Goal: Task Accomplishment & Management: Manage account settings

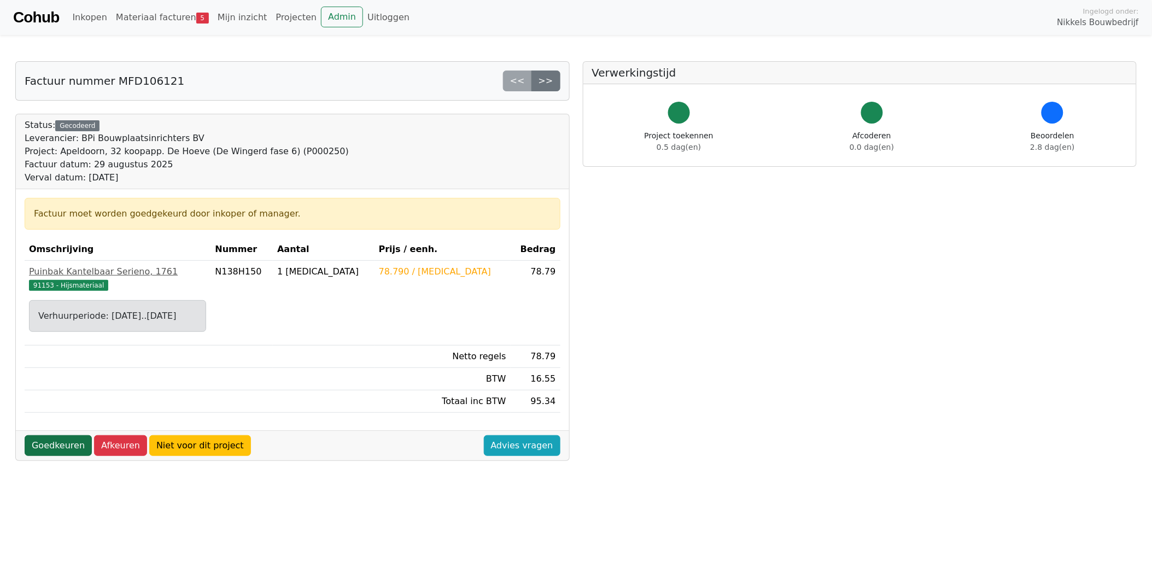
click at [56, 446] on link "Goedkeuren" at bounding box center [58, 445] width 67 height 21
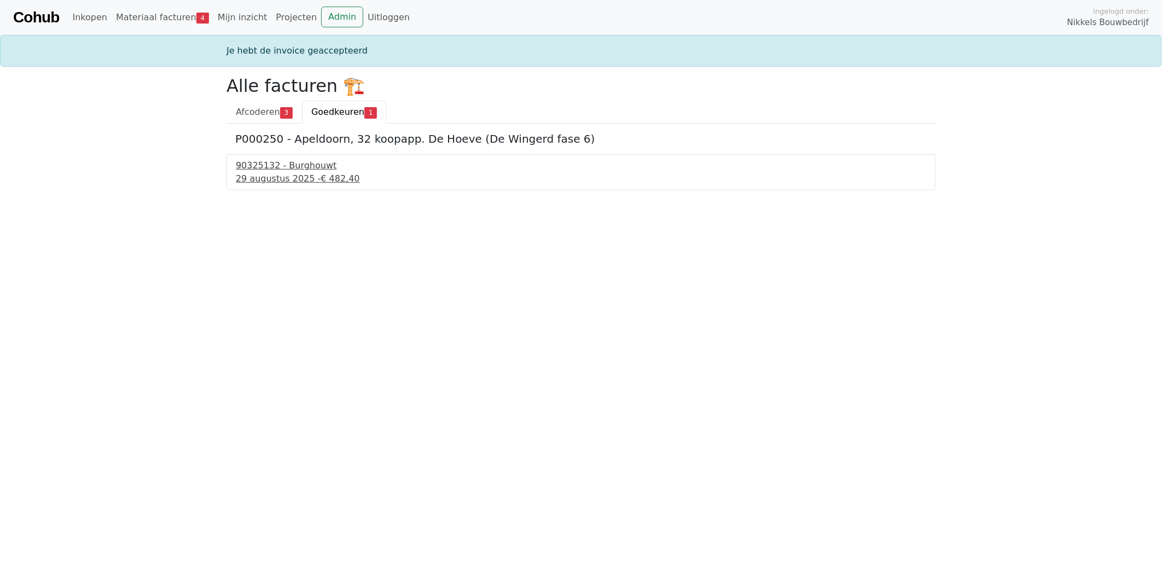
click at [293, 179] on div "29 augustus 2025 - € 482,40" at bounding box center [581, 178] width 690 height 13
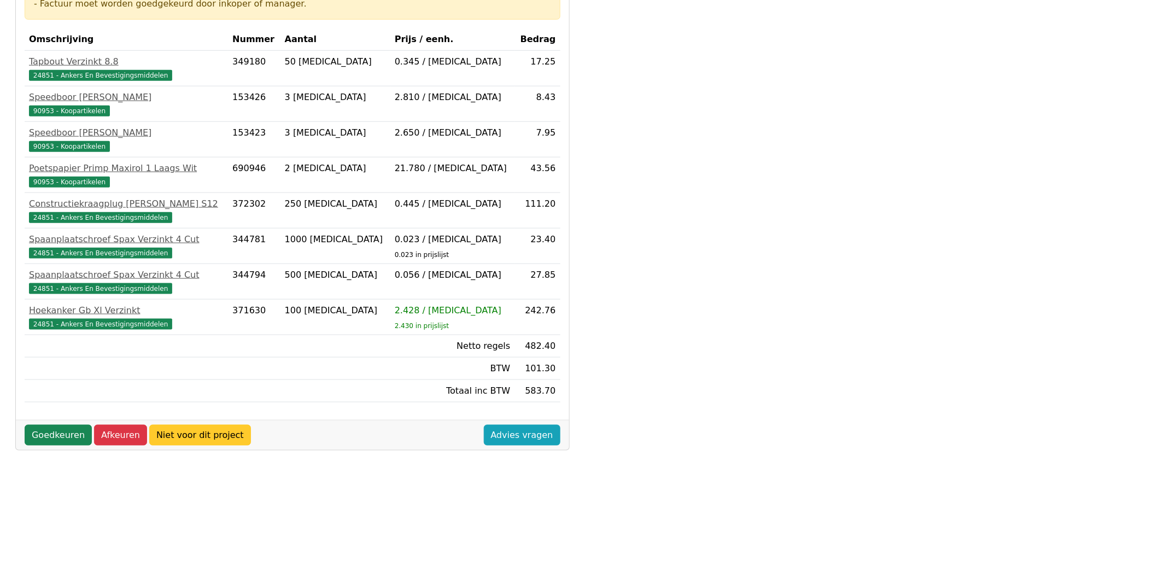
scroll to position [311, 0]
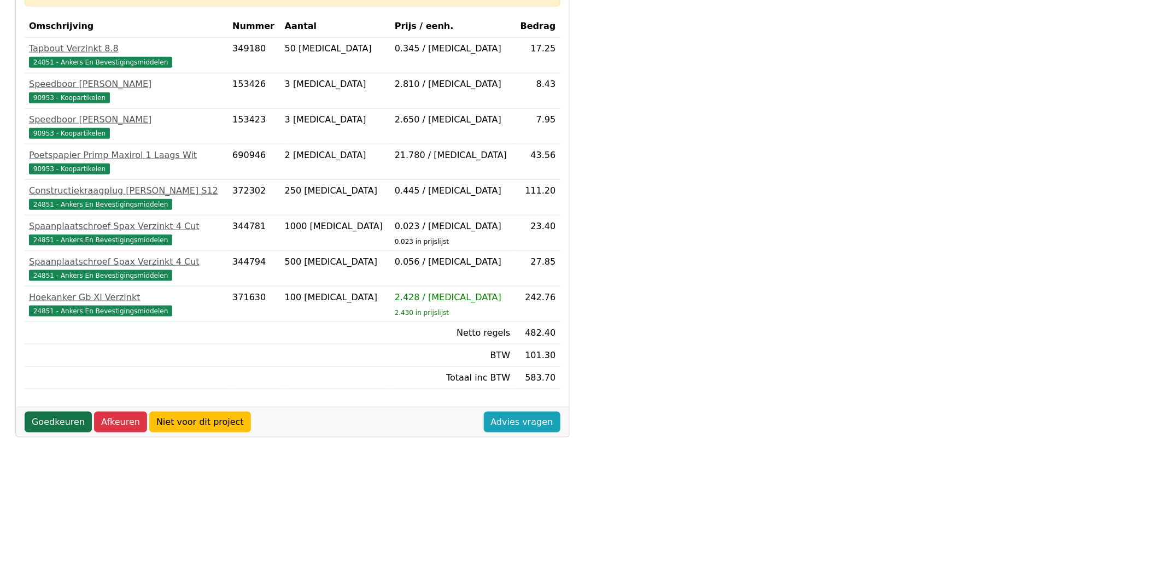
click at [58, 429] on link "Goedkeuren" at bounding box center [58, 422] width 67 height 21
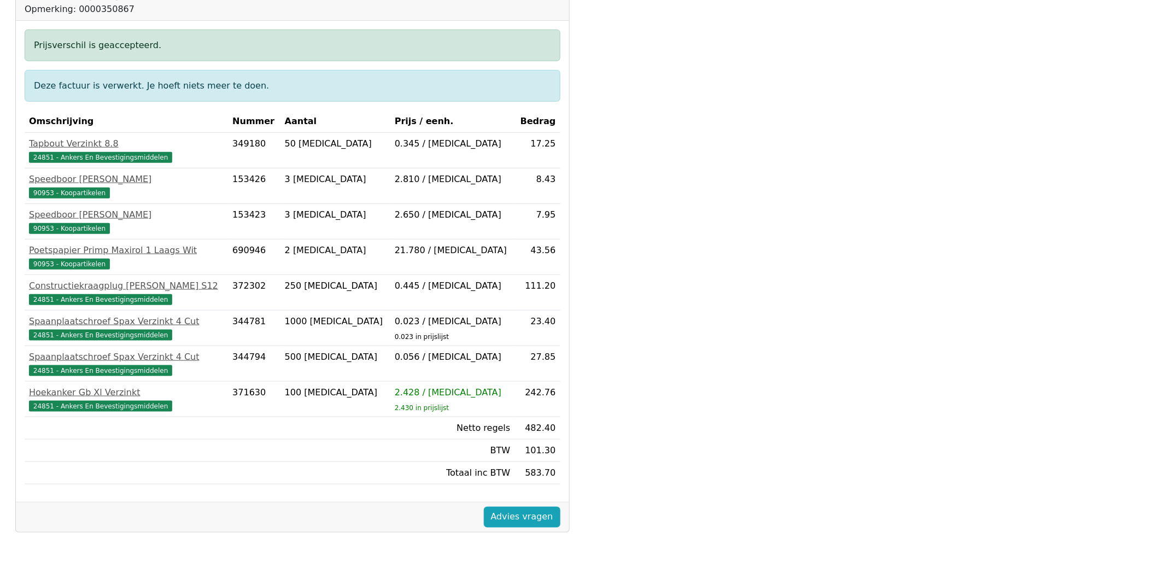
scroll to position [311, 0]
